Goal: Task Accomplishment & Management: Manage account settings

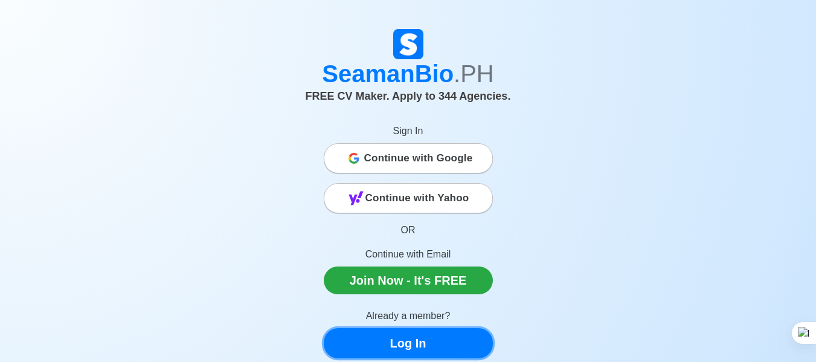
click at [402, 328] on link "Log In" at bounding box center [408, 343] width 169 height 30
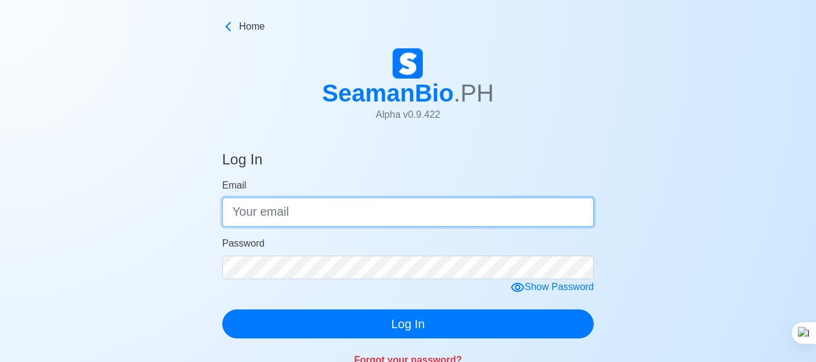
type input "[EMAIL_ADDRESS][DOMAIN_NAME]"
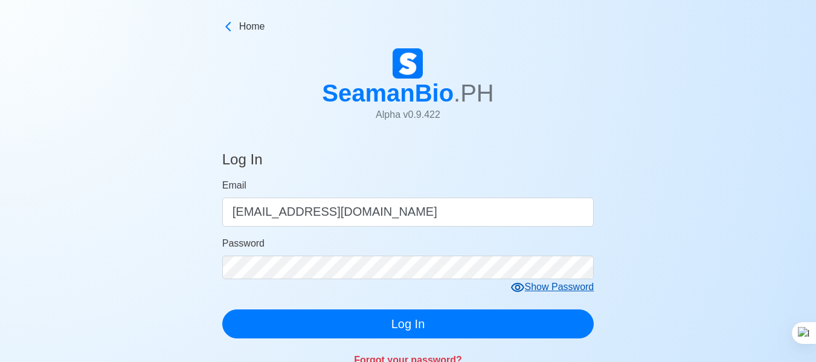
click at [525, 280] on icon at bounding box center [517, 287] width 14 height 14
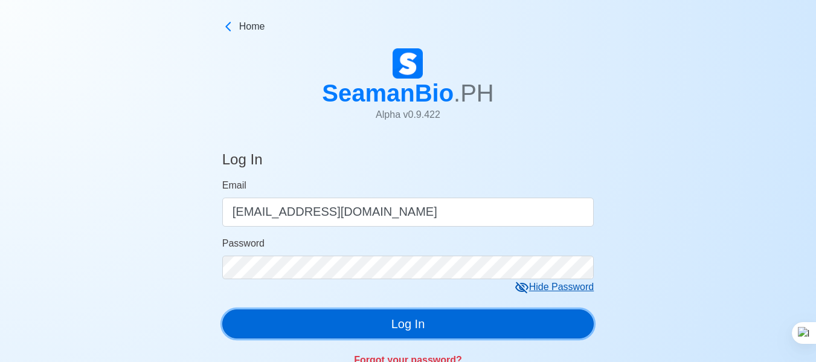
click at [412, 309] on button "Log In" at bounding box center [408, 323] width 372 height 29
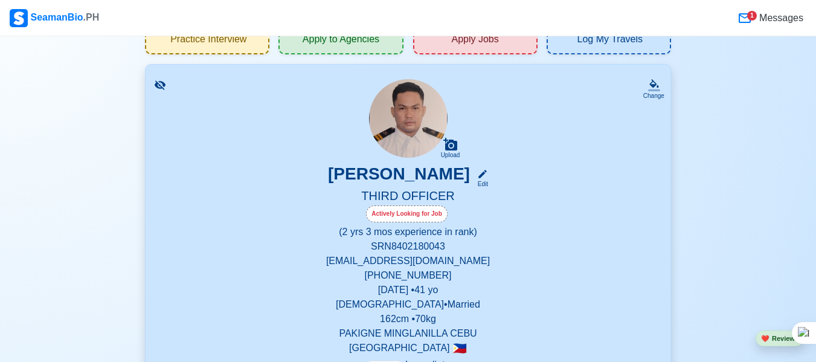
scroll to position [121, 0]
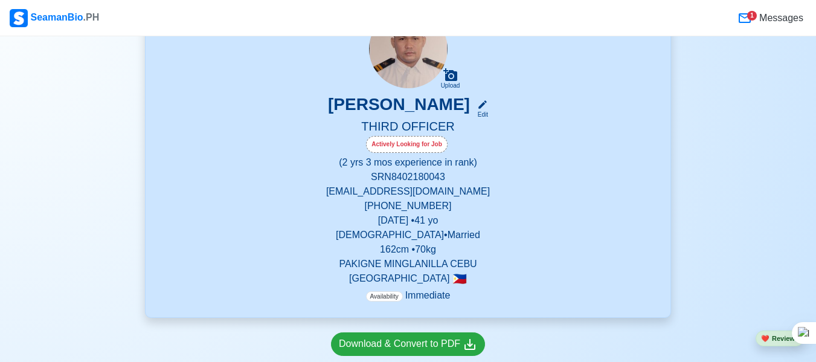
click at [416, 288] on p "Availability Immediate" at bounding box center [408, 295] width 85 height 14
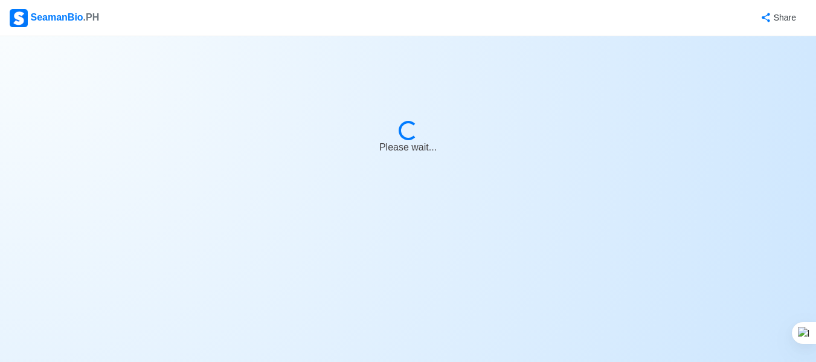
select select "Actively Looking for Job"
select select "Visible for Hiring"
select select "Married"
select select "[DEMOGRAPHIC_DATA]"
select select "PH"
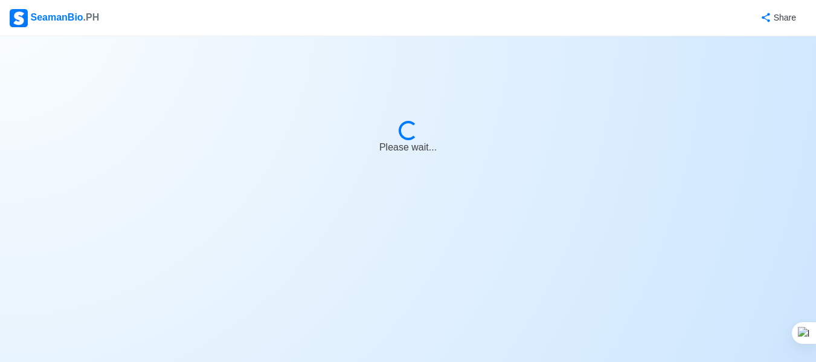
select select "2"
select select "3"
select select "4102416000000"
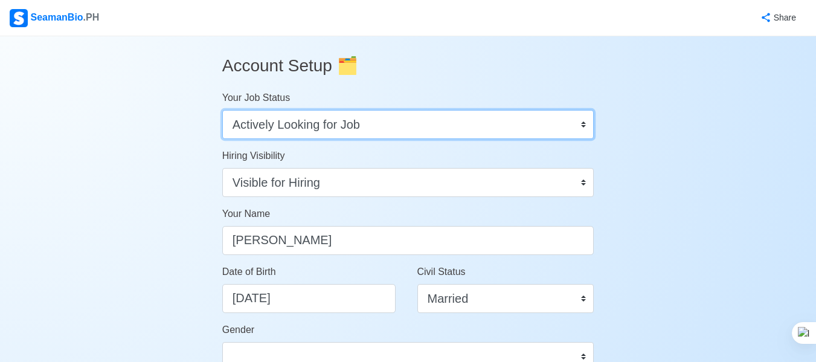
click at [587, 110] on select "Onboard Actively Looking for Job Not Looking for Job" at bounding box center [408, 124] width 372 height 29
select select "Onboard"
click at [222, 110] on select "Onboard Actively Looking for Job Not Looking for Job" at bounding box center [408, 124] width 372 height 29
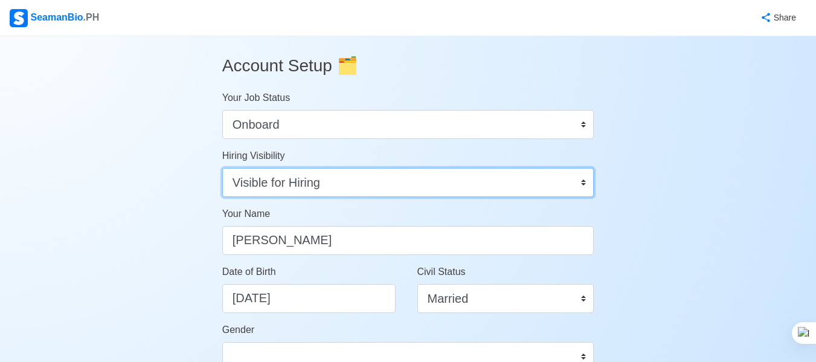
click at [584, 168] on select "Visible for Hiring Not Visible for Hiring" at bounding box center [408, 182] width 372 height 29
click at [222, 168] on select "Visible for Hiring Not Visible for Hiring" at bounding box center [408, 182] width 372 height 29
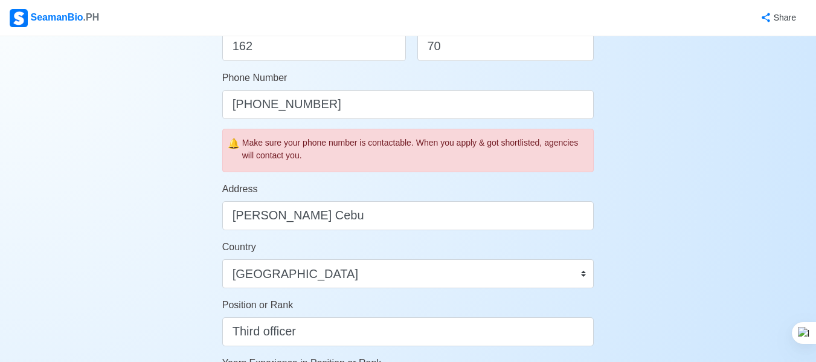
scroll to position [544, 0]
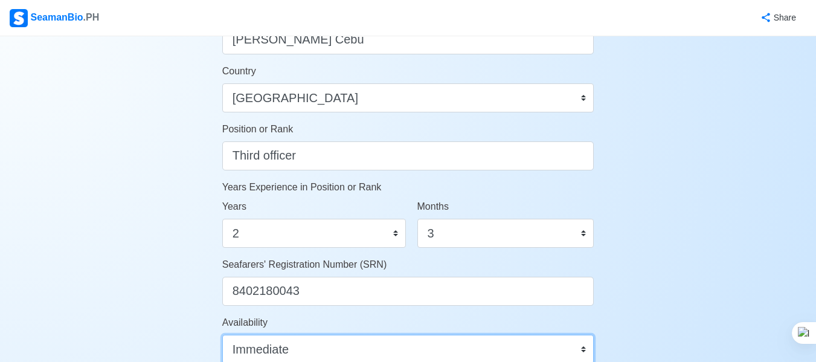
click at [586, 335] on select "Immediate [DATE] [DATE] [DATE] [DATE] [DATE] [DATE] [DATE] [DATE] [DATE]" at bounding box center [408, 349] width 372 height 29
click at [587, 335] on select "Immediate [DATE] [DATE] [DATE] [DATE] [DATE] [DATE] [DATE] [DATE] [DATE]" at bounding box center [408, 349] width 372 height 29
click at [584, 335] on select "Immediate [DATE] [DATE] [DATE] [DATE] [DATE] [DATE] [DATE] [DATE] [DATE]" at bounding box center [408, 349] width 372 height 29
select select "1780243200000"
click at [222, 335] on select "Immediate [DATE] [DATE] [DATE] [DATE] [DATE] [DATE] [DATE] [DATE] [DATE]" at bounding box center [408, 349] width 372 height 29
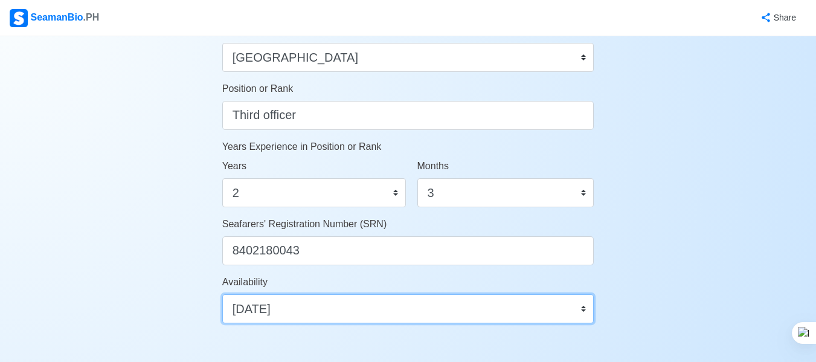
scroll to position [602, 0]
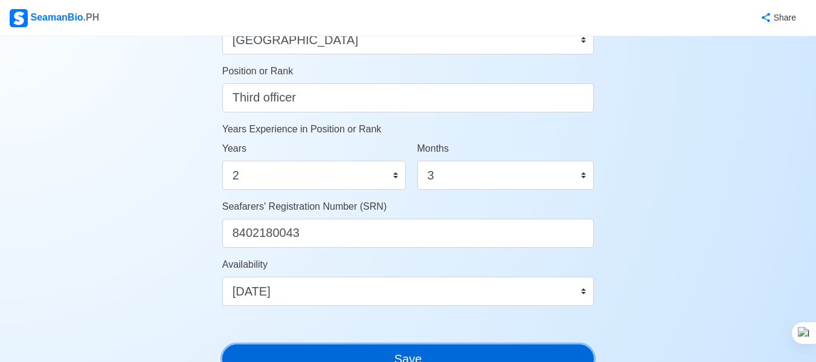
click at [410, 344] on button "Save" at bounding box center [408, 358] width 372 height 29
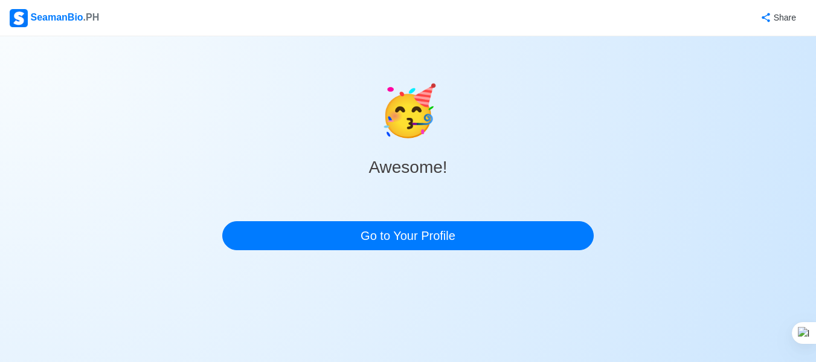
scroll to position [0, 0]
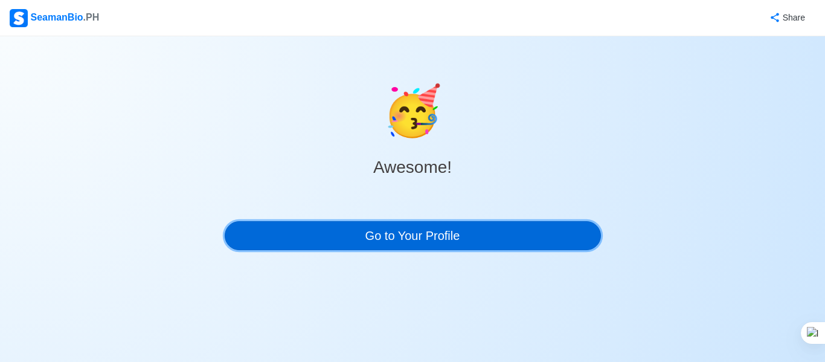
click at [401, 221] on link "Go to Your Profile" at bounding box center [413, 235] width 376 height 29
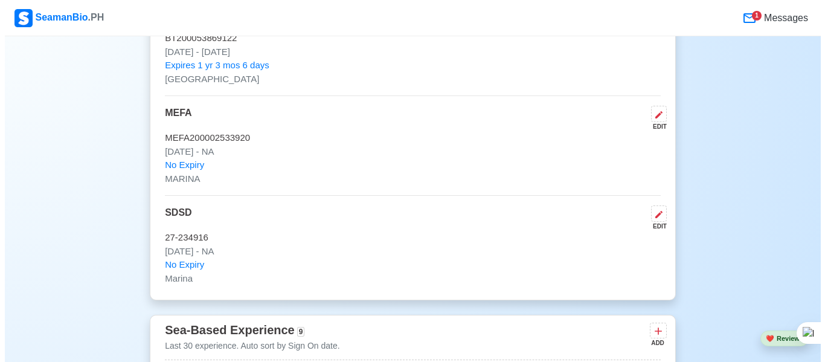
scroll to position [2356, 0]
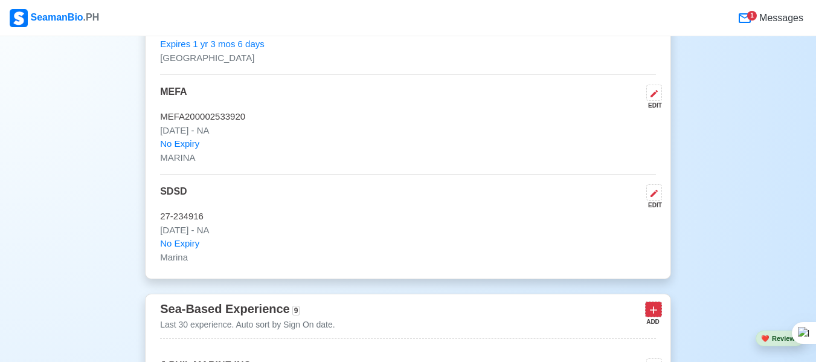
click at [657, 306] on icon at bounding box center [653, 309] width 7 height 7
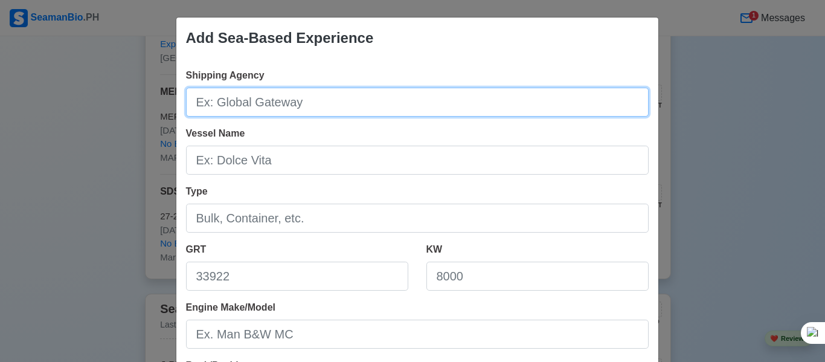
click at [288, 88] on input "Shipping Agency" at bounding box center [417, 102] width 463 height 29
type input "J-PHIL MARINE INC."
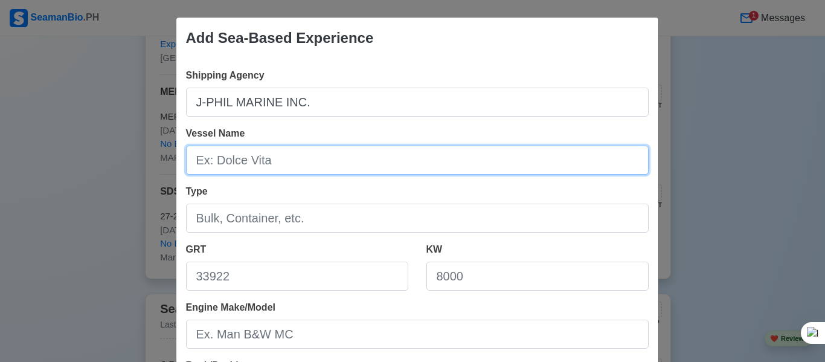
click at [289, 146] on input "Vessel Name" at bounding box center [417, 160] width 463 height 29
type input "MT MARBELLA"
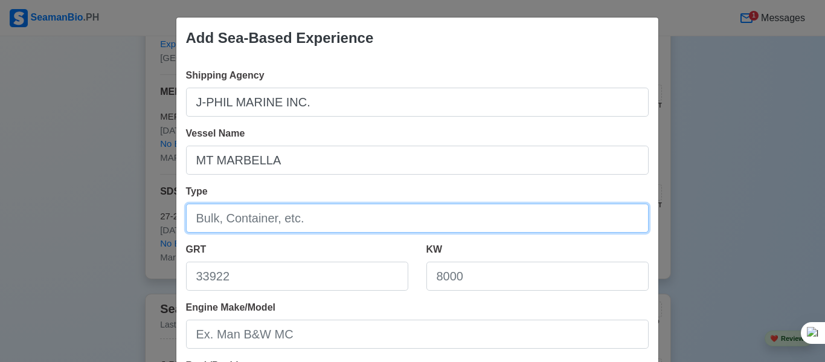
click at [288, 204] on input "Type" at bounding box center [417, 218] width 463 height 29
type input "VLCC"
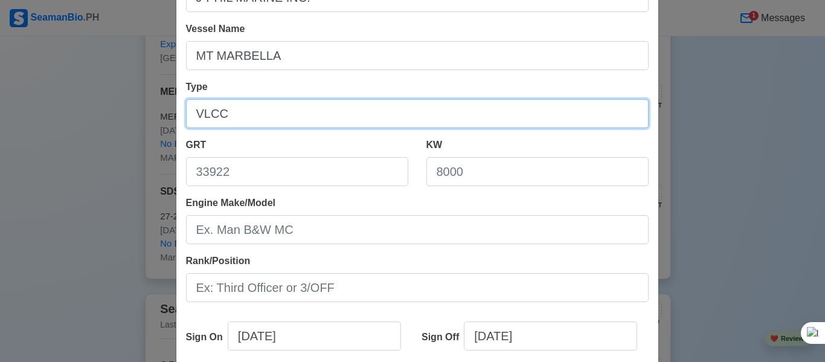
scroll to position [121, 0]
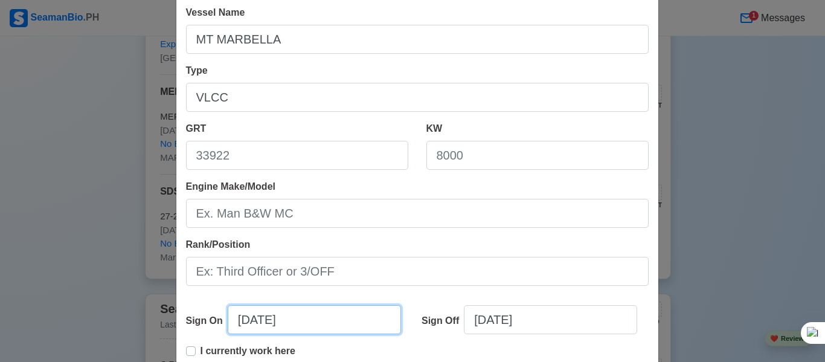
click at [245, 305] on input "[DATE]" at bounding box center [314, 319] width 173 height 29
select select "****"
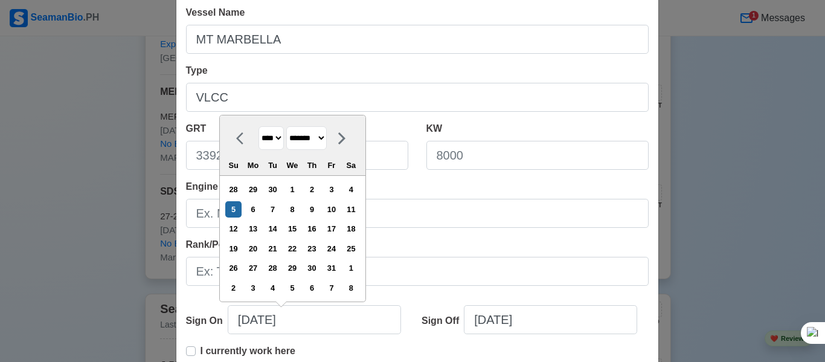
click at [228, 126] on div at bounding box center [243, 138] width 30 height 24
select select "*********"
click at [285, 220] on div "17" at bounding box center [292, 228] width 16 height 16
type input "[DATE]"
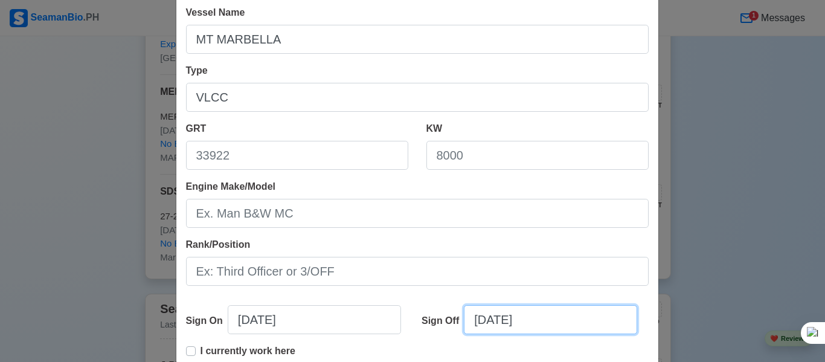
select select "****"
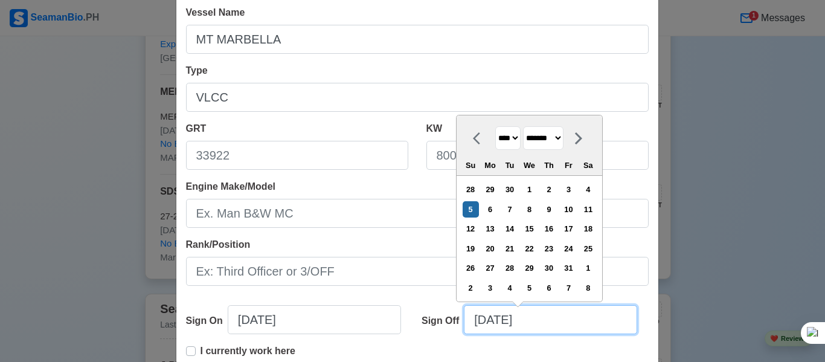
click at [515, 305] on input "[DATE]" at bounding box center [550, 319] width 173 height 29
click at [551, 126] on select "******* ******** ***** ***** *** **** **** ****** ********* ******* ******** **…" at bounding box center [543, 138] width 40 height 24
click at [571, 131] on icon at bounding box center [578, 138] width 14 height 14
select select "********"
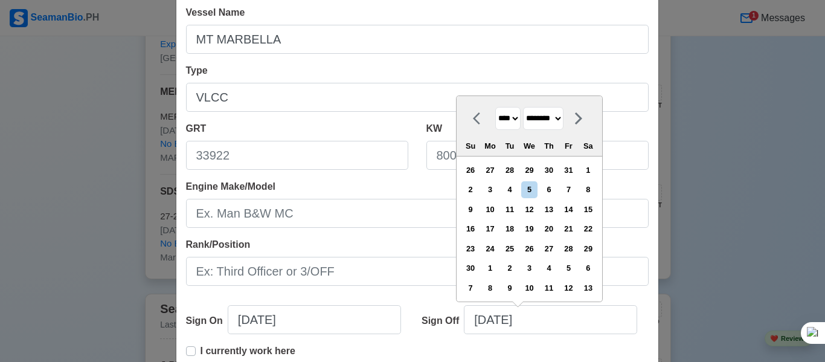
click at [504, 107] on select "**** **** **** **** **** **** **** **** **** **** **** **** **** **** **** ****…" at bounding box center [507, 119] width 25 height 24
select select "****"
click at [495, 107] on select "**** **** **** **** **** **** **** **** **** **** **** **** **** **** **** ****…" at bounding box center [507, 119] width 25 height 24
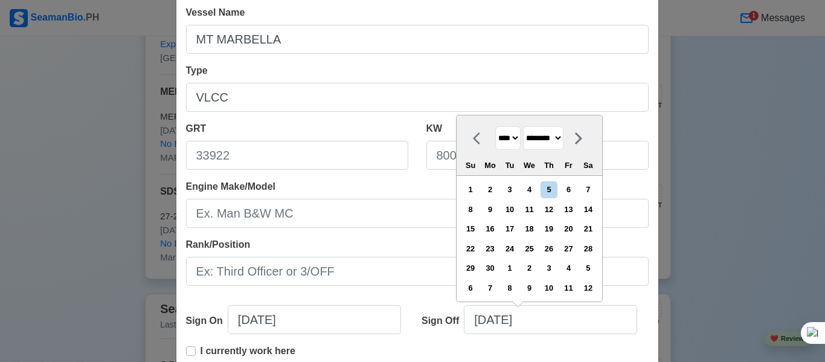
click at [553, 126] on select "******* ******** ***** ***** *** **** **** ****** ********* ******* ******** **…" at bounding box center [543, 138] width 40 height 24
select select "*****"
click at [523, 126] on select "******* ******** ***** ***** *** **** **** ****** ********* ******* ******** **…" at bounding box center [543, 138] width 40 height 24
click at [561, 220] on div "17" at bounding box center [569, 228] width 16 height 16
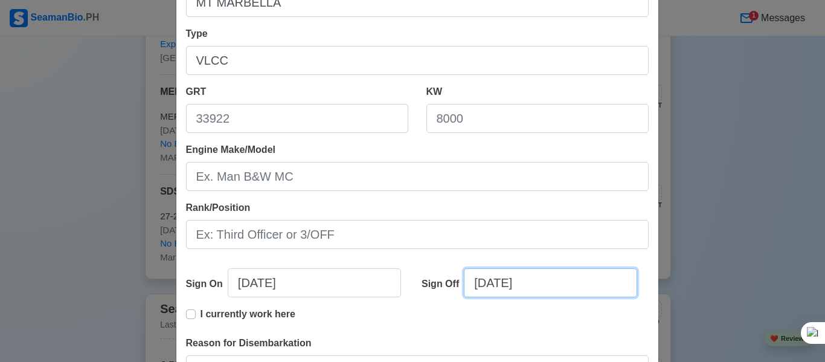
scroll to position [200, 0]
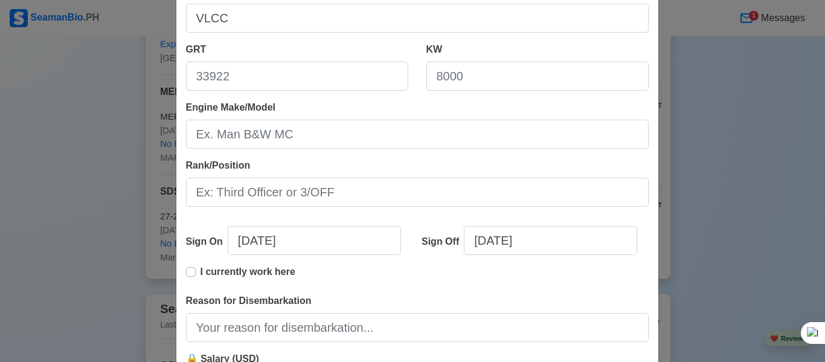
click at [201, 265] on label "I currently work here" at bounding box center [248, 277] width 95 height 24
type input "[DATE]"
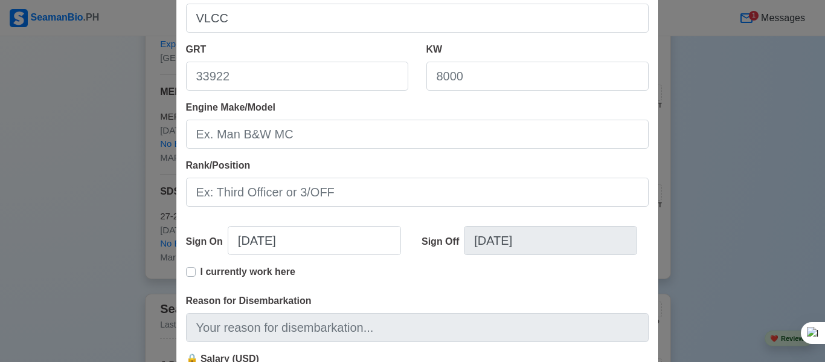
click at [201, 265] on label "I currently work here" at bounding box center [248, 277] width 95 height 24
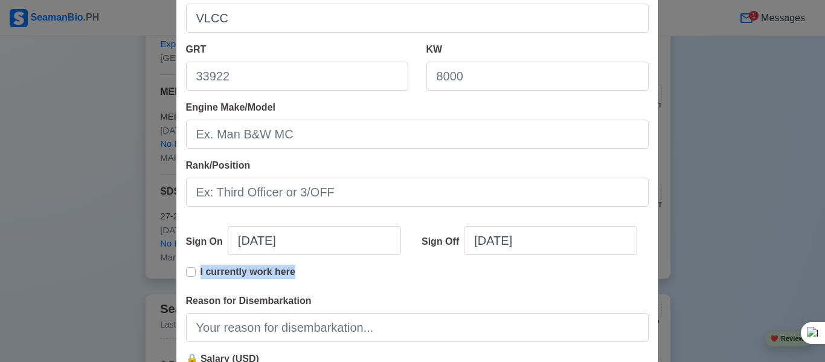
click at [186, 265] on div "I currently work here" at bounding box center [240, 277] width 109 height 24
click at [230, 198] on icon at bounding box center [229, 197] width 5 height 5
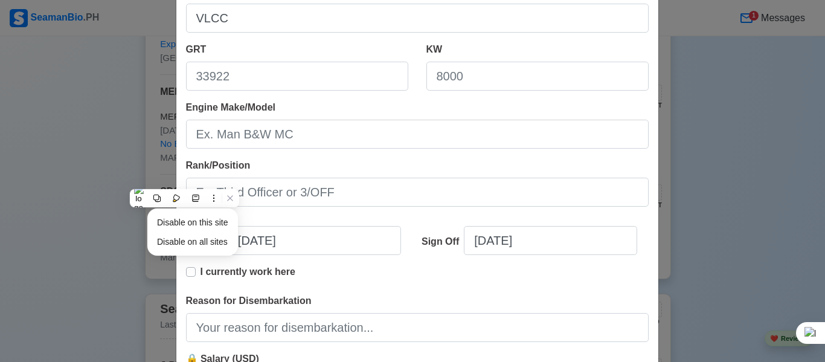
click at [348, 294] on div "Reason for Disembarkation" at bounding box center [417, 318] width 463 height 48
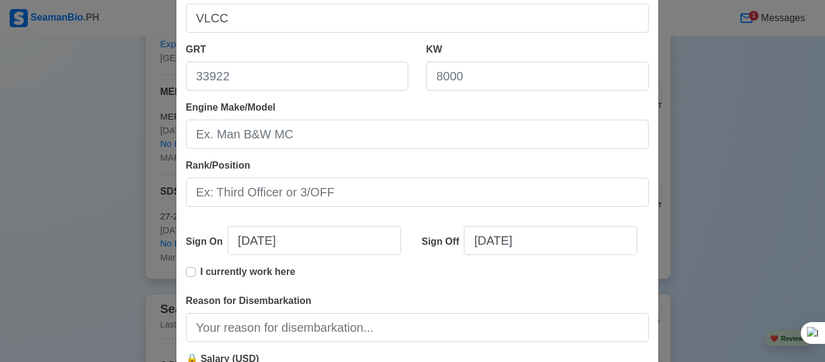
click at [201, 265] on label "I currently work here" at bounding box center [248, 277] width 95 height 24
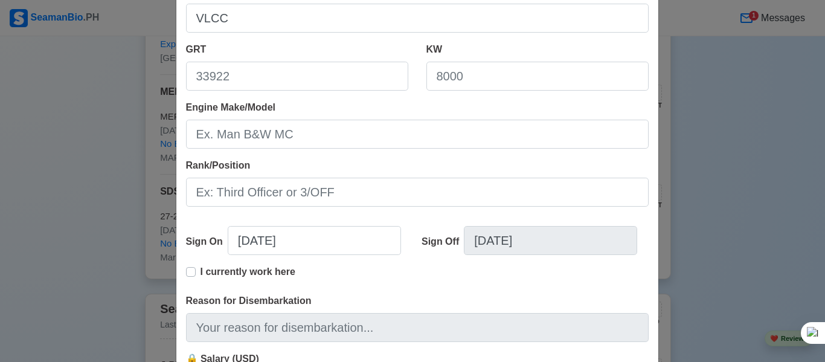
type input "3500"
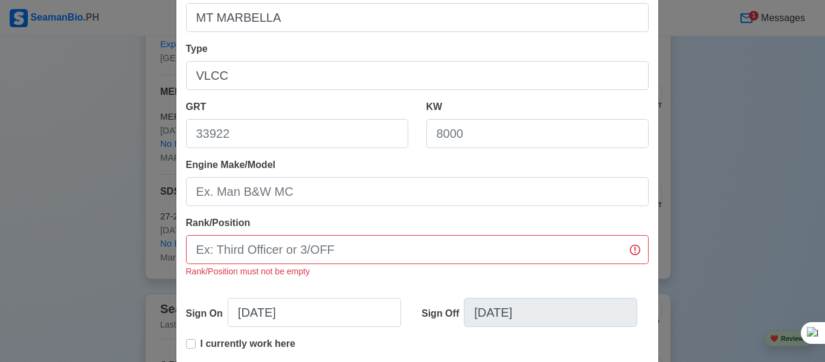
scroll to position [79, 0]
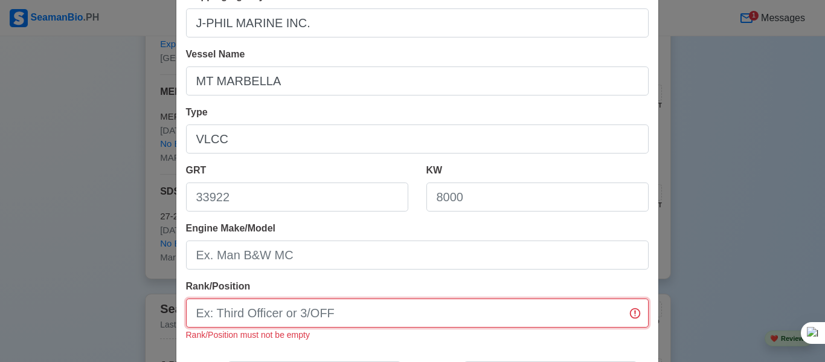
click at [300, 298] on input "Rank/Position" at bounding box center [417, 312] width 463 height 29
type input "3"
type input "t"
type input "THIRD 0FFICER"
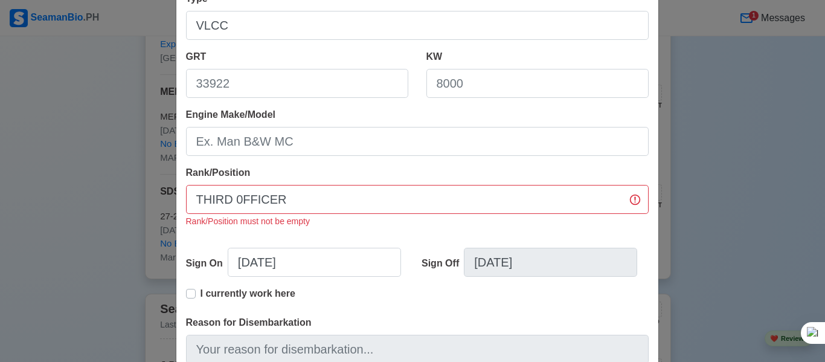
scroll to position [200, 0]
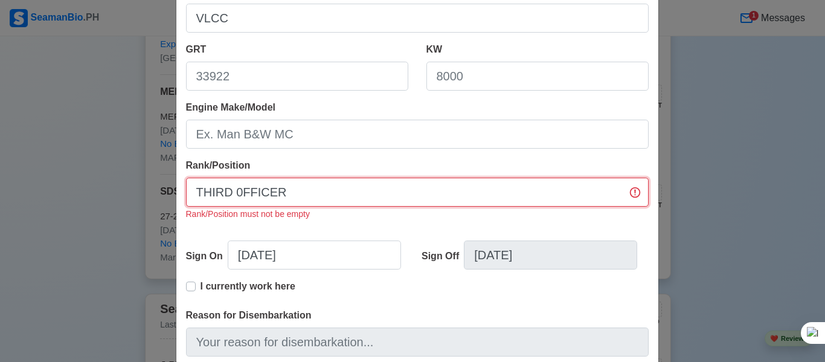
click at [632, 178] on input "THIRD 0FFICER" at bounding box center [417, 192] width 463 height 29
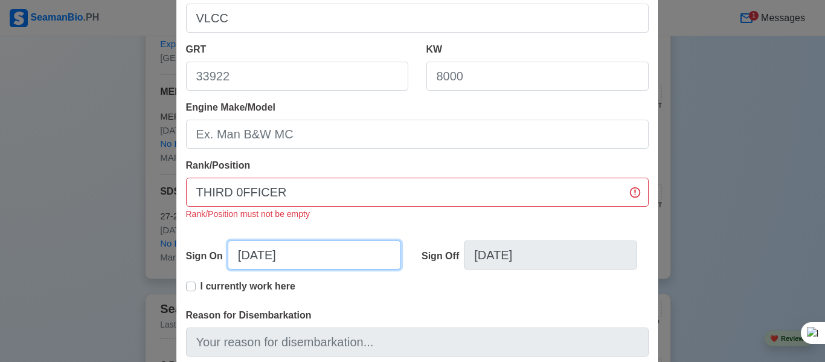
click at [286, 240] on input "[DATE]" at bounding box center [314, 254] width 173 height 29
select select "****"
select select "*********"
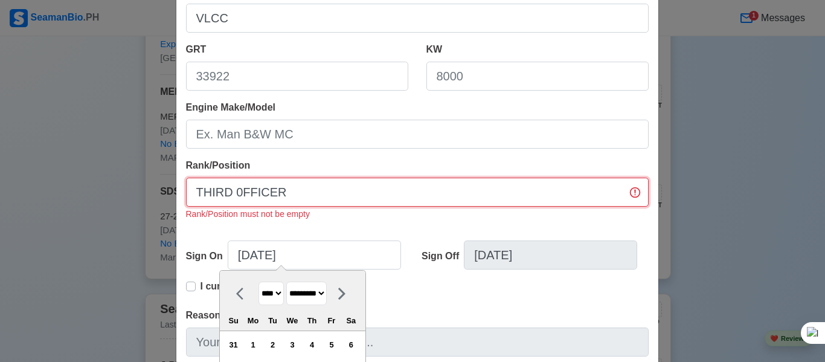
click at [322, 178] on input "THIRD 0FFICER" at bounding box center [417, 192] width 463 height 29
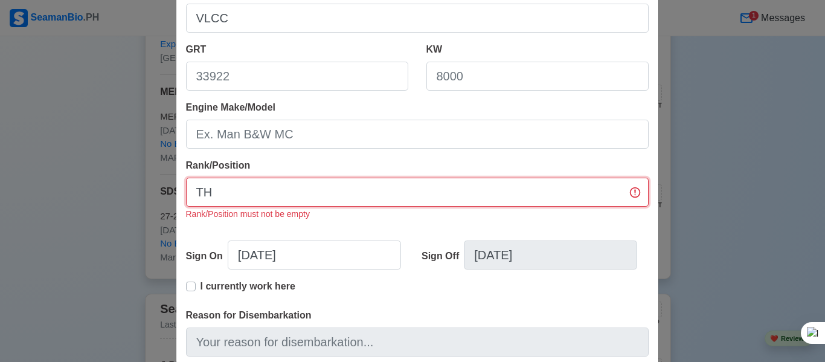
type input "T"
type input "Third officer"
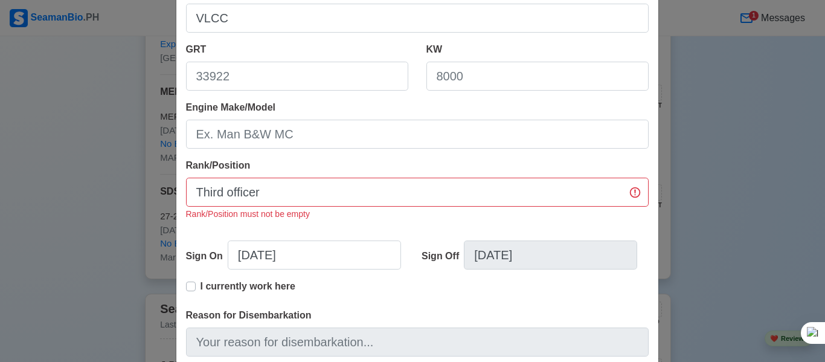
click at [402, 279] on div "I currently work here" at bounding box center [417, 293] width 463 height 29
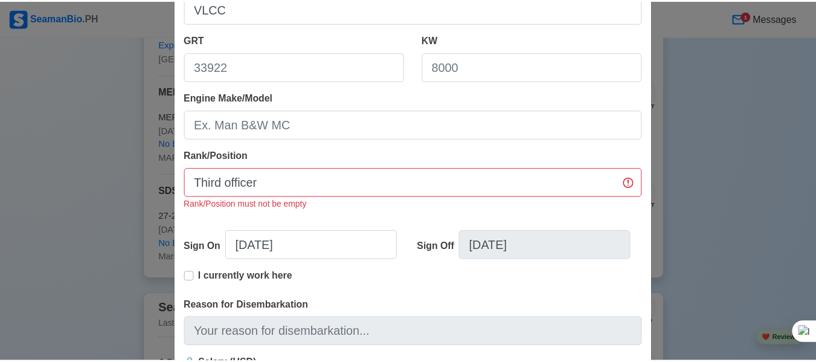
scroll to position [212, 0]
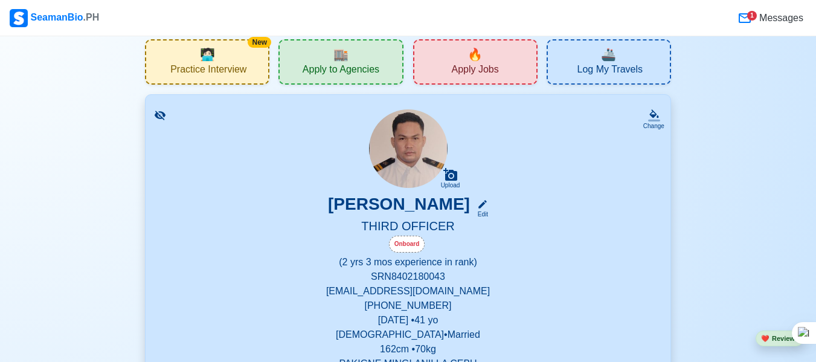
scroll to position [0, 0]
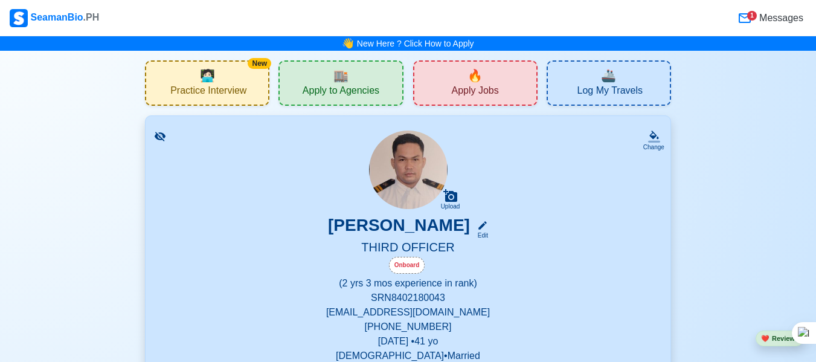
click at [752, 20] on icon at bounding box center [745, 18] width 14 height 14
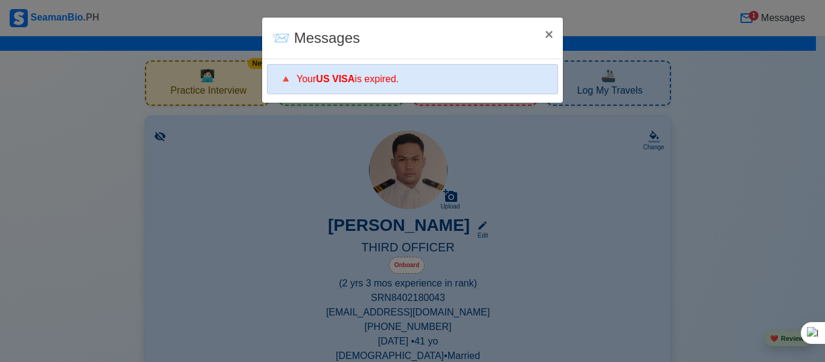
click at [351, 72] on div "🔺 Your US VISA is expired." at bounding box center [412, 79] width 291 height 30
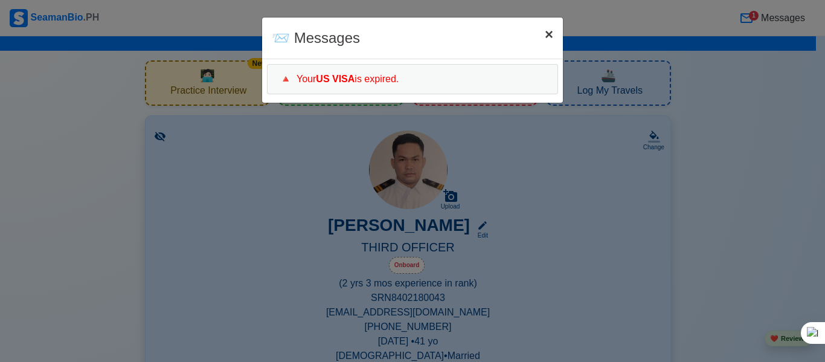
click at [553, 28] on span "×" at bounding box center [549, 34] width 8 height 16
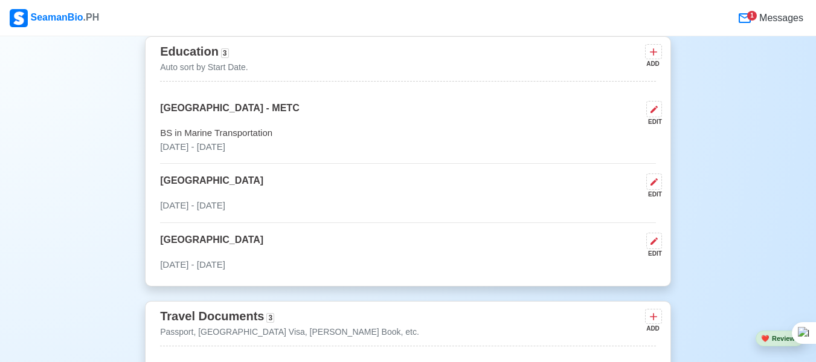
scroll to position [483, 0]
